Goal: Transaction & Acquisition: Purchase product/service

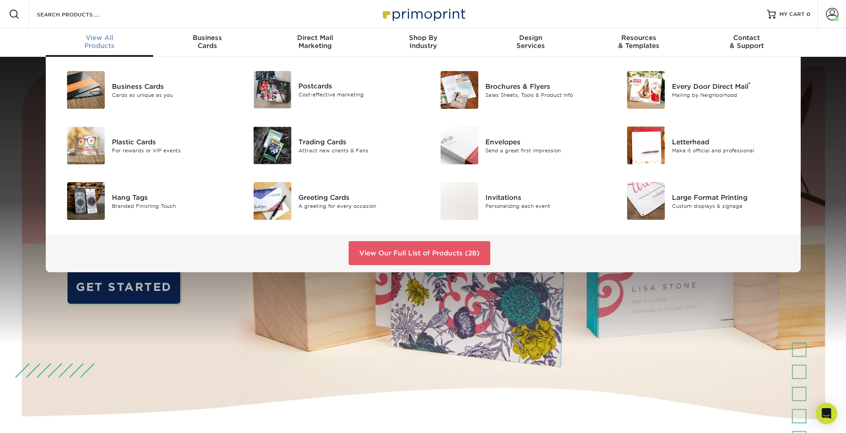
click at [111, 44] on div "View All Products" at bounding box center [100, 42] width 108 height 16
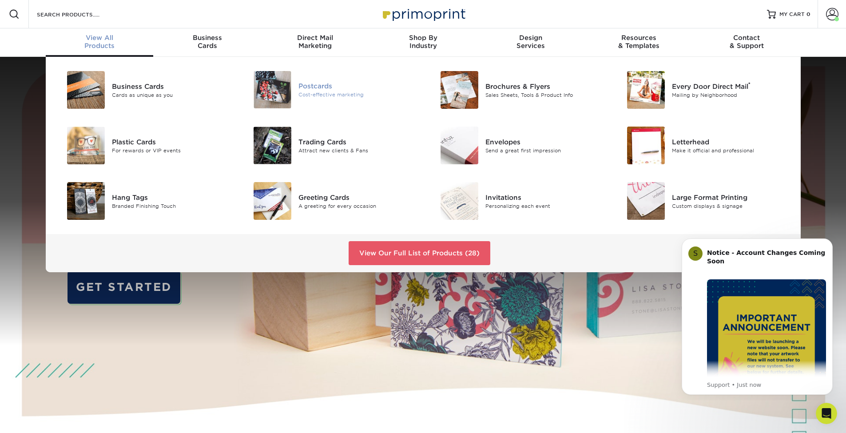
click at [327, 87] on div "Postcards" at bounding box center [357, 86] width 118 height 10
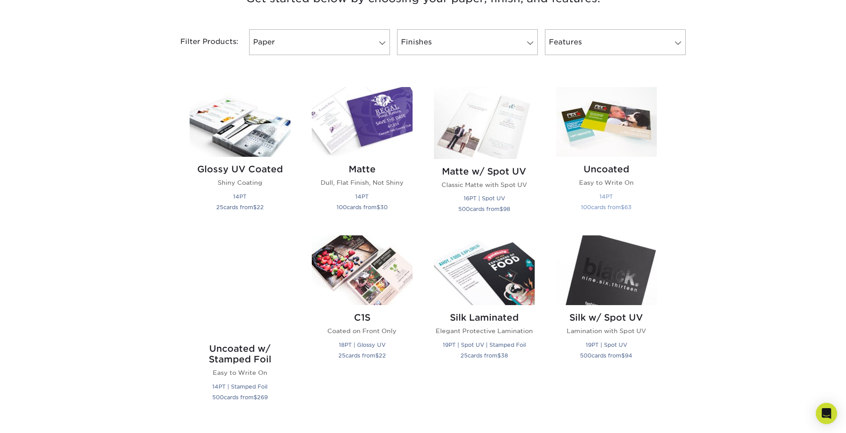
scroll to position [363, 0]
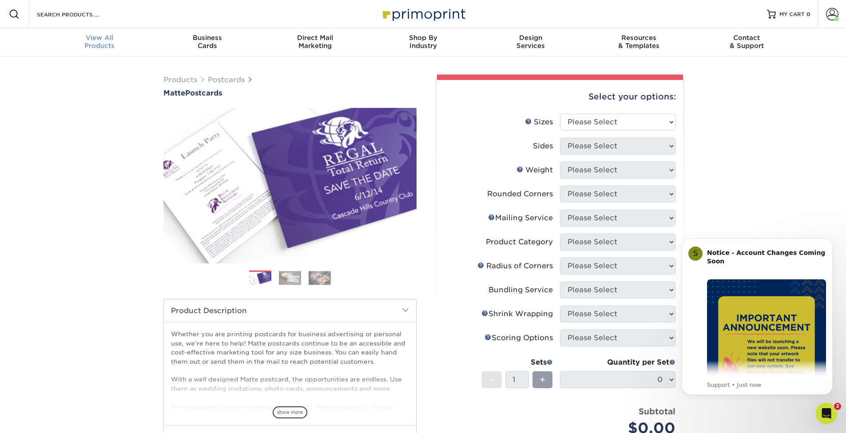
click at [111, 43] on div "View All Products" at bounding box center [100, 42] width 108 height 16
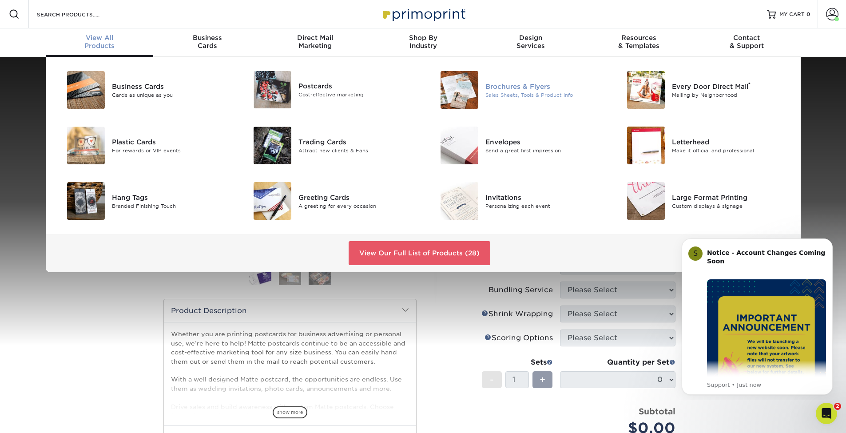
click at [534, 89] on div "Brochures & Flyers" at bounding box center [544, 86] width 118 height 10
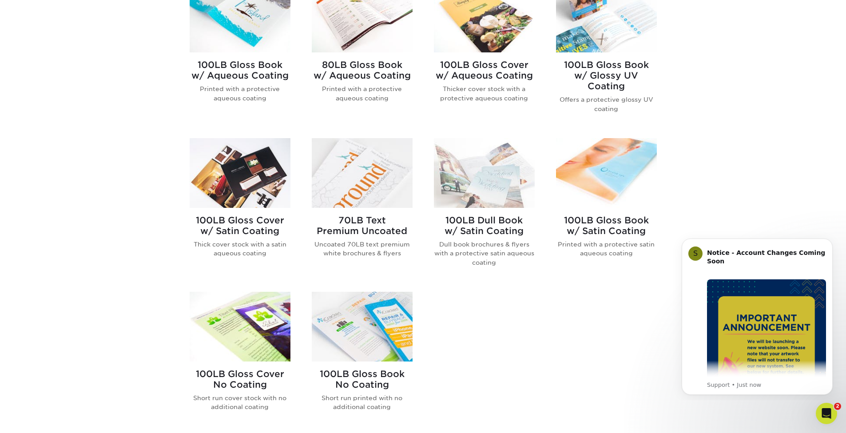
scroll to position [422, 0]
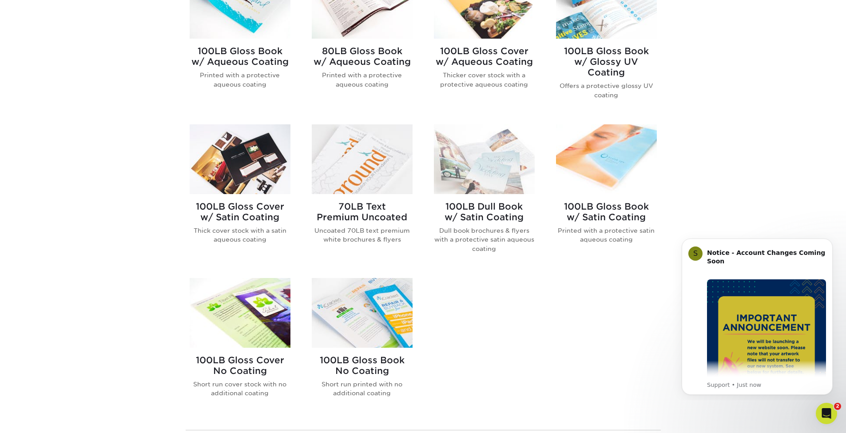
click at [410, 287] on img at bounding box center [362, 313] width 101 height 70
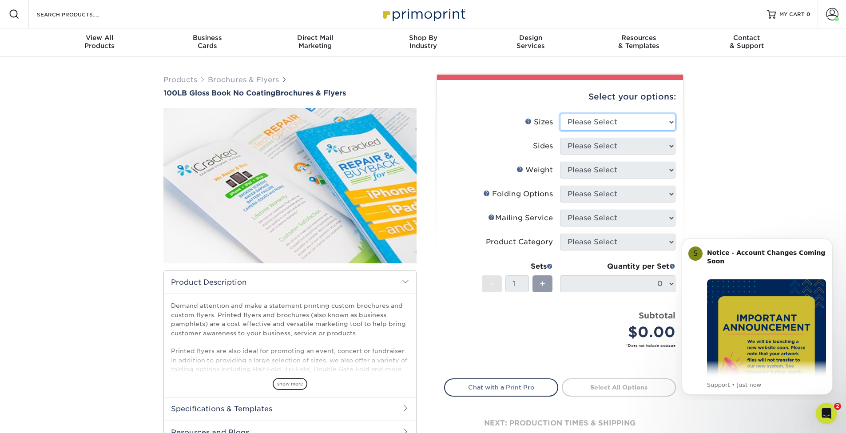
select select "8.50x11.00"
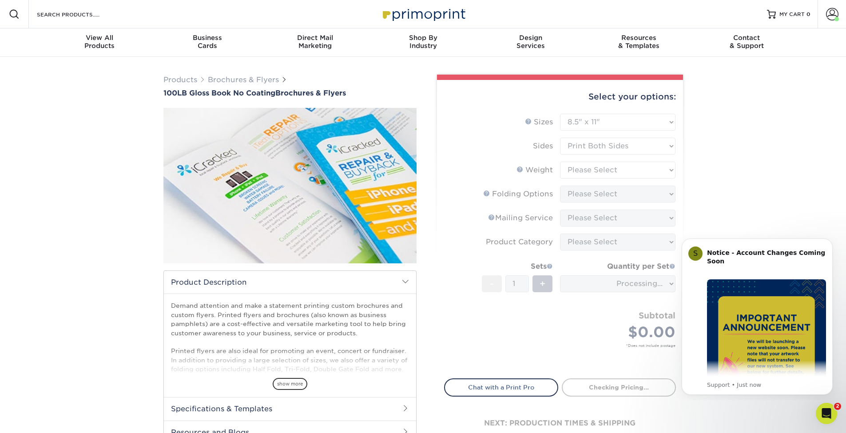
click at [611, 146] on form "Sizes Help Sizes Please Select 3.67" x 8.5" 4" x 6" 4" x 8.5" 4" x 9" 4" x 10" …" at bounding box center [560, 241] width 232 height 254
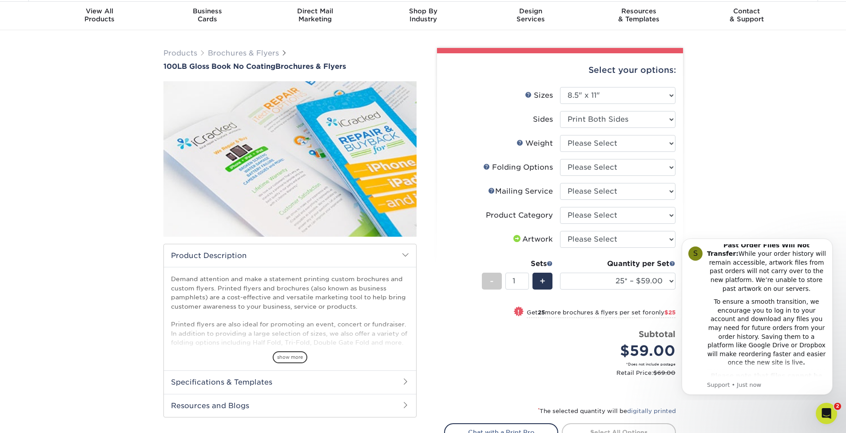
scroll to position [159, 0]
select select "32d3c223-f82c-492b-b915-ba065a00862f"
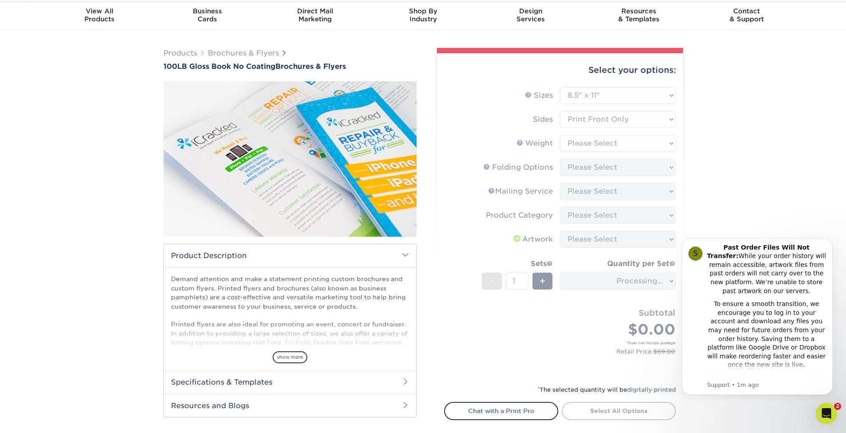
click at [582, 140] on form "Sizes Help Sizes Please Select 3.67" x 8.5" 4" x 6" 4" x 8.5" 4" x 9" 4" x 10" …" at bounding box center [560, 230] width 232 height 287
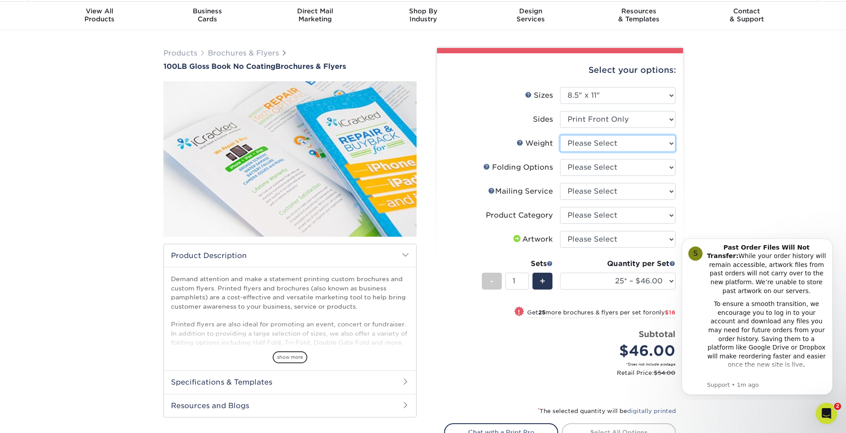
select select "100LB"
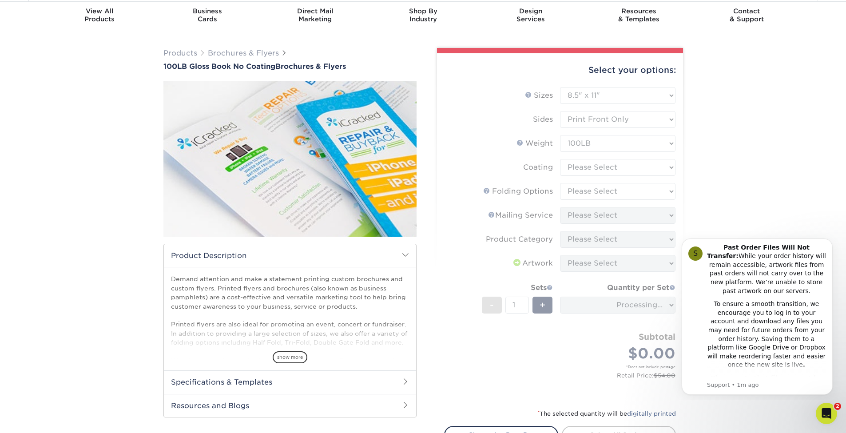
click at [579, 162] on form "Sizes Help Sizes Please Select 3.67" x 8.5" 4" x 6" 4" x 8.5" 4" x 9" 4" x 10" …" at bounding box center [560, 242] width 232 height 311
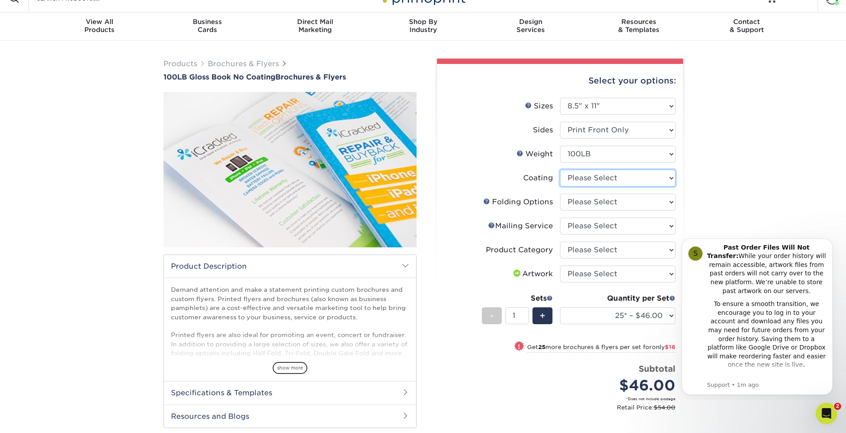
scroll to position [17, 0]
select select "3e7618de-abca-4bda-9f97-8b9129e913d8"
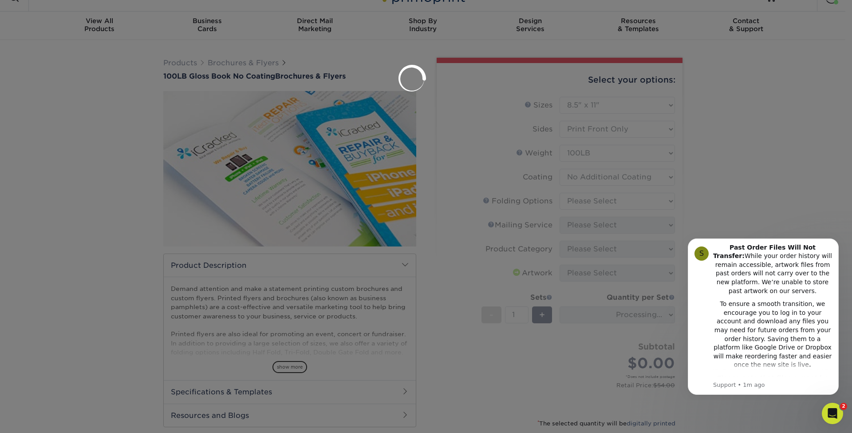
click at [576, 200] on div at bounding box center [426, 216] width 852 height 433
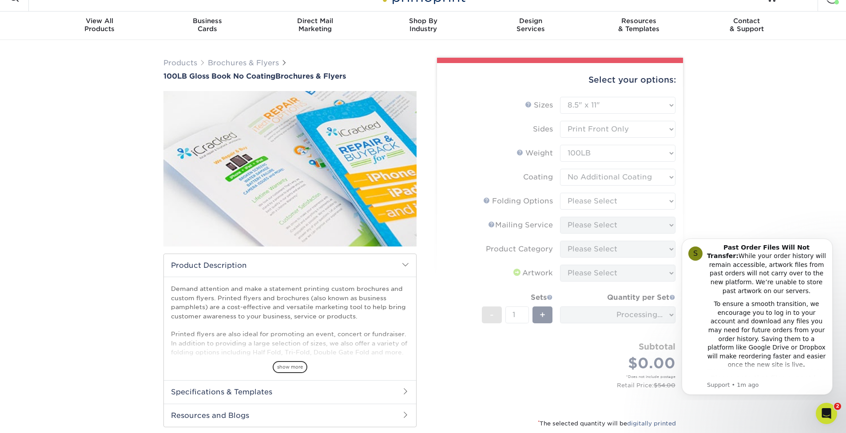
click at [575, 200] on form "Sizes Help Sizes Please Select 3.67" x 8.5" 4" x 6" 4" x 8.5" 4" x 9" 4" x 10" …" at bounding box center [560, 252] width 232 height 311
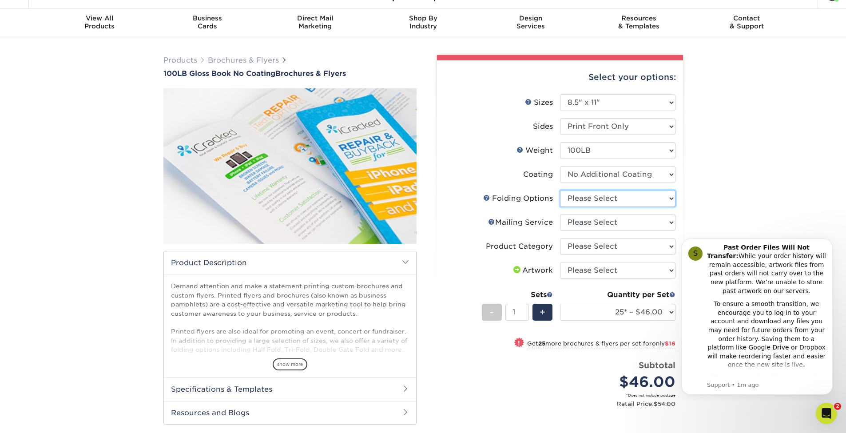
select select "9b1d5825-34d1-4721-9874-ed79abb003d7"
select select "3e5e9bdd-d78a-4c28-a41d-fe1407925ca6"
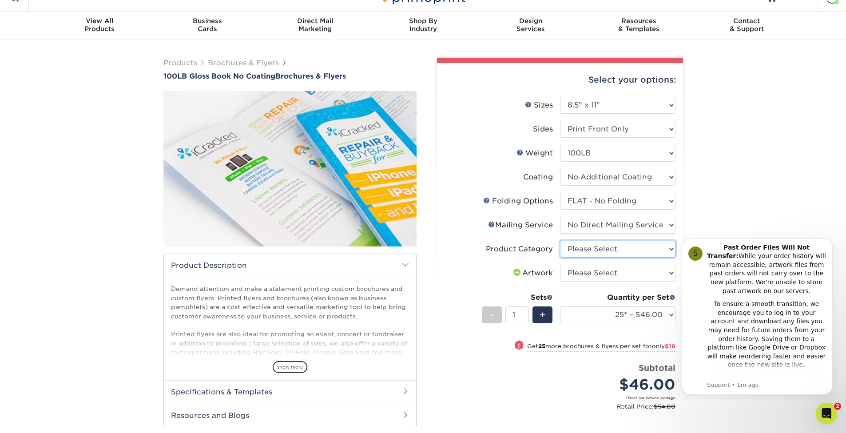
scroll to position [18, 0]
select select "1a668080-6b7c-4174-b399-2c3833b27ef4"
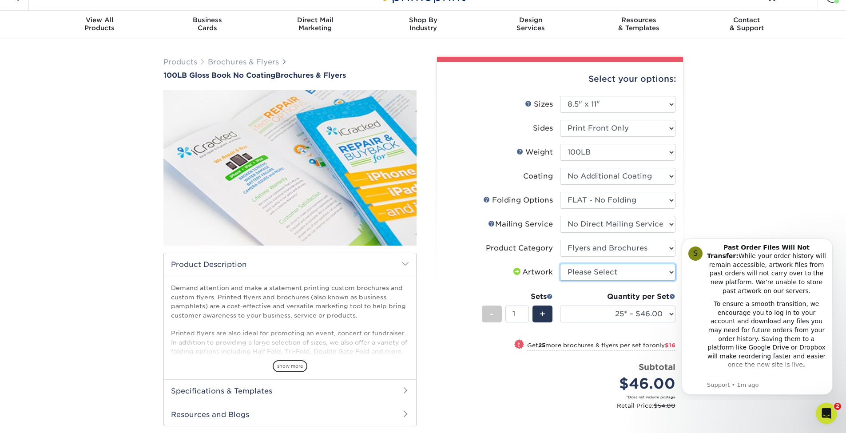
select select "upload"
select select "100* – $86.00"
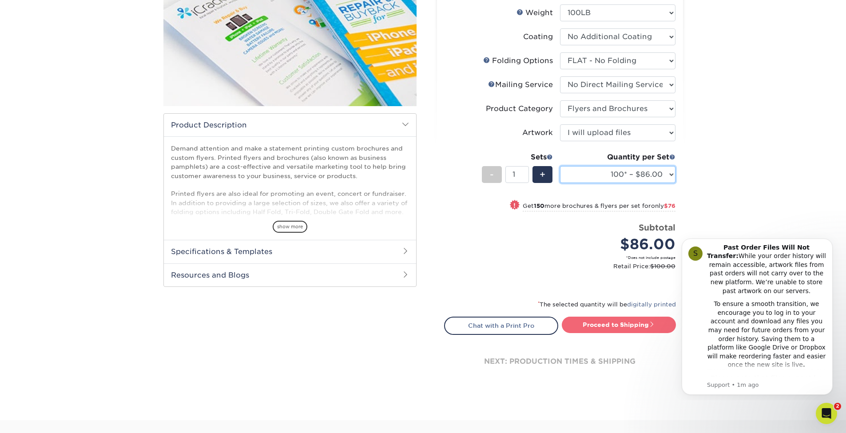
scroll to position [156, 0]
click at [586, 329] on link "Proceed to Shipping" at bounding box center [619, 325] width 114 height 16
type input "Set 1"
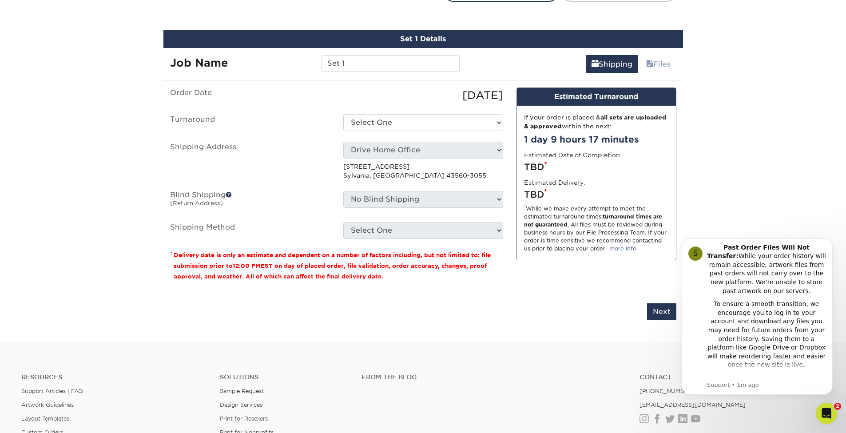
scroll to position [497, 0]
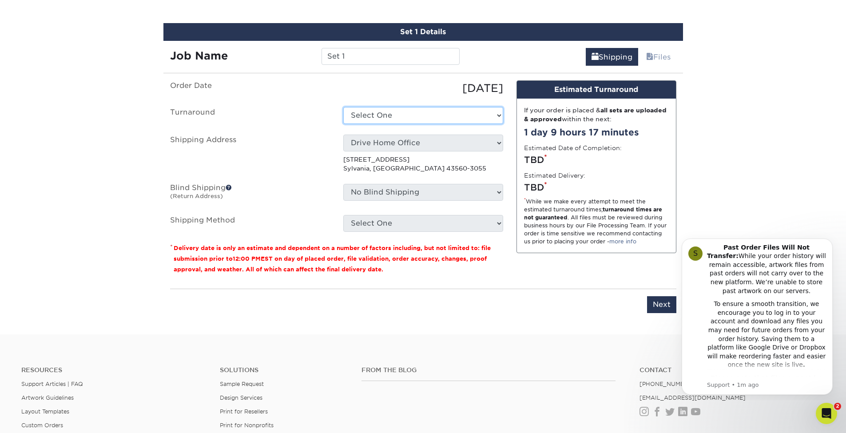
select select "3daa676c-90a5-468d-b638-9e2a1f37ca0f"
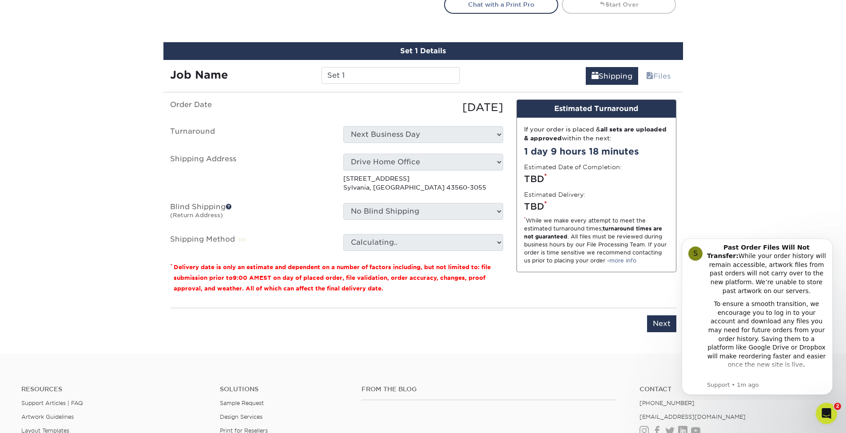
scroll to position [478, 0]
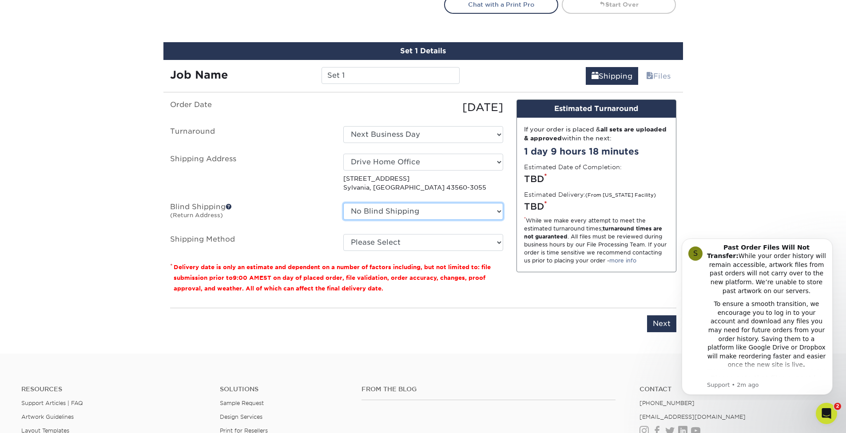
select select "205717"
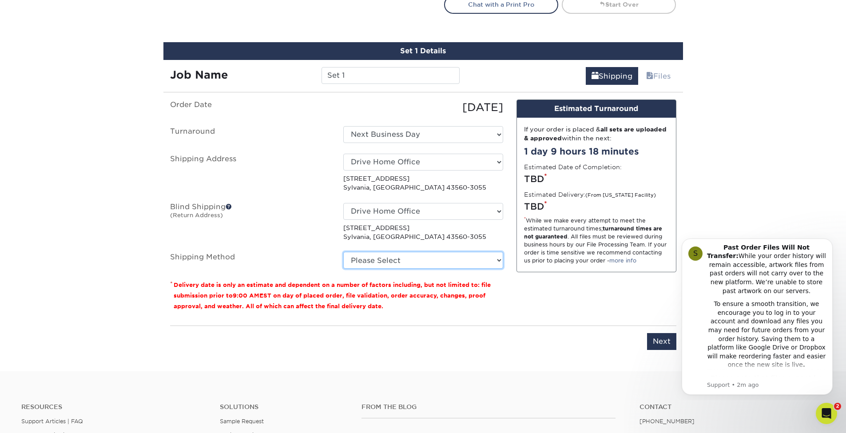
select select "03"
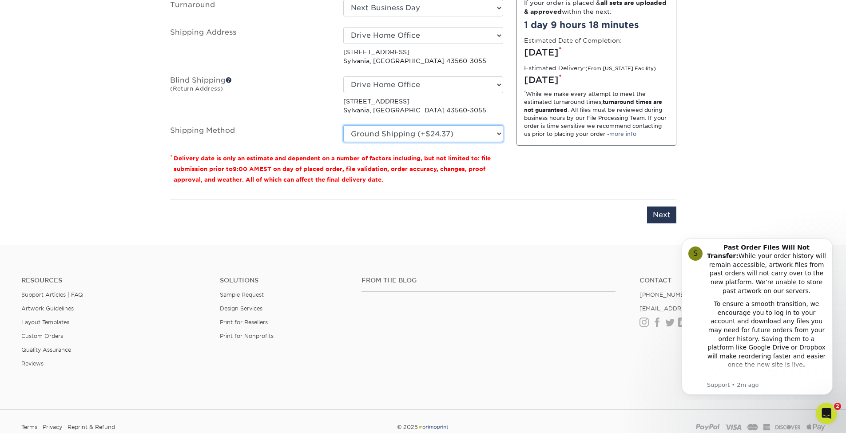
scroll to position [481, 0]
